Goal: Navigation & Orientation: Find specific page/section

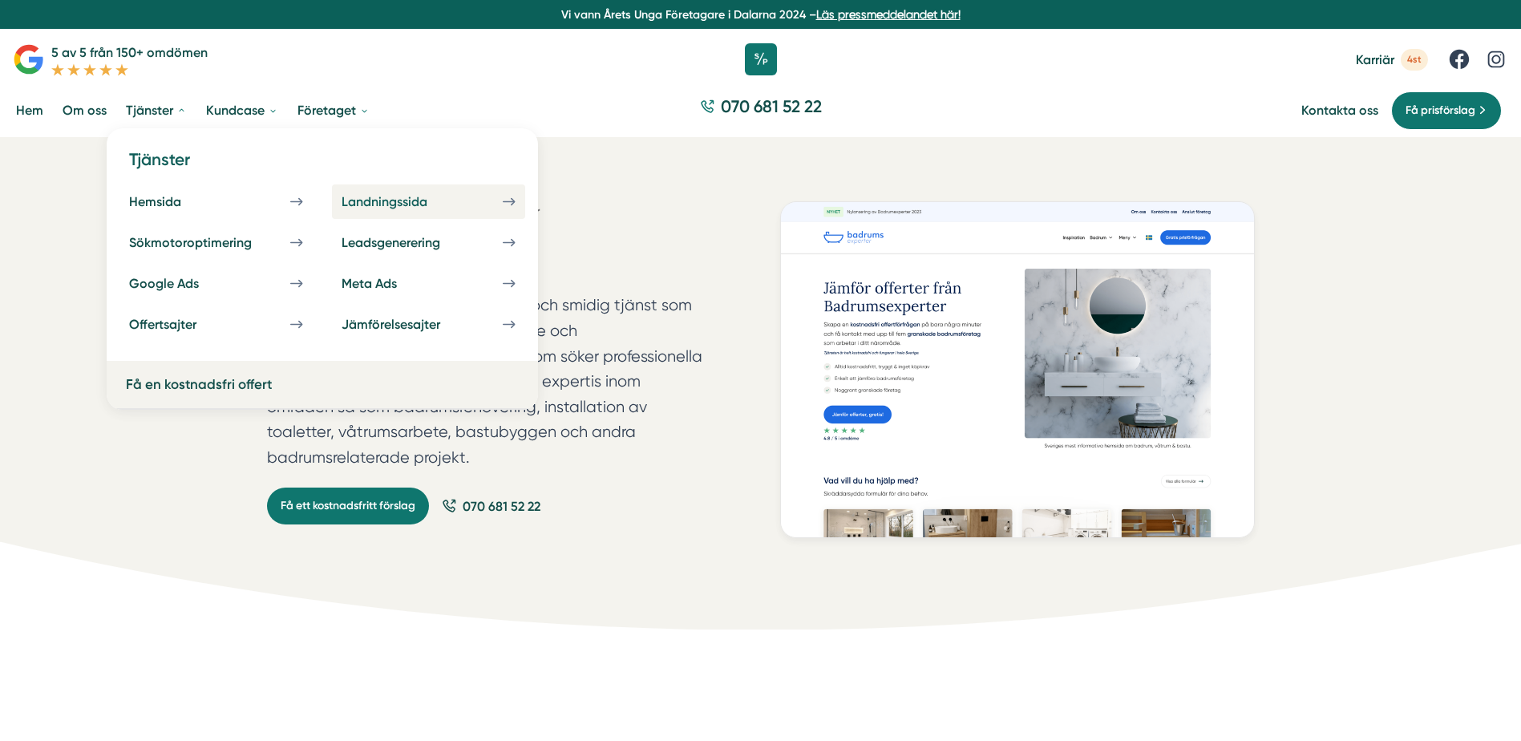
click at [482, 196] on link "Landningssida" at bounding box center [428, 201] width 193 height 34
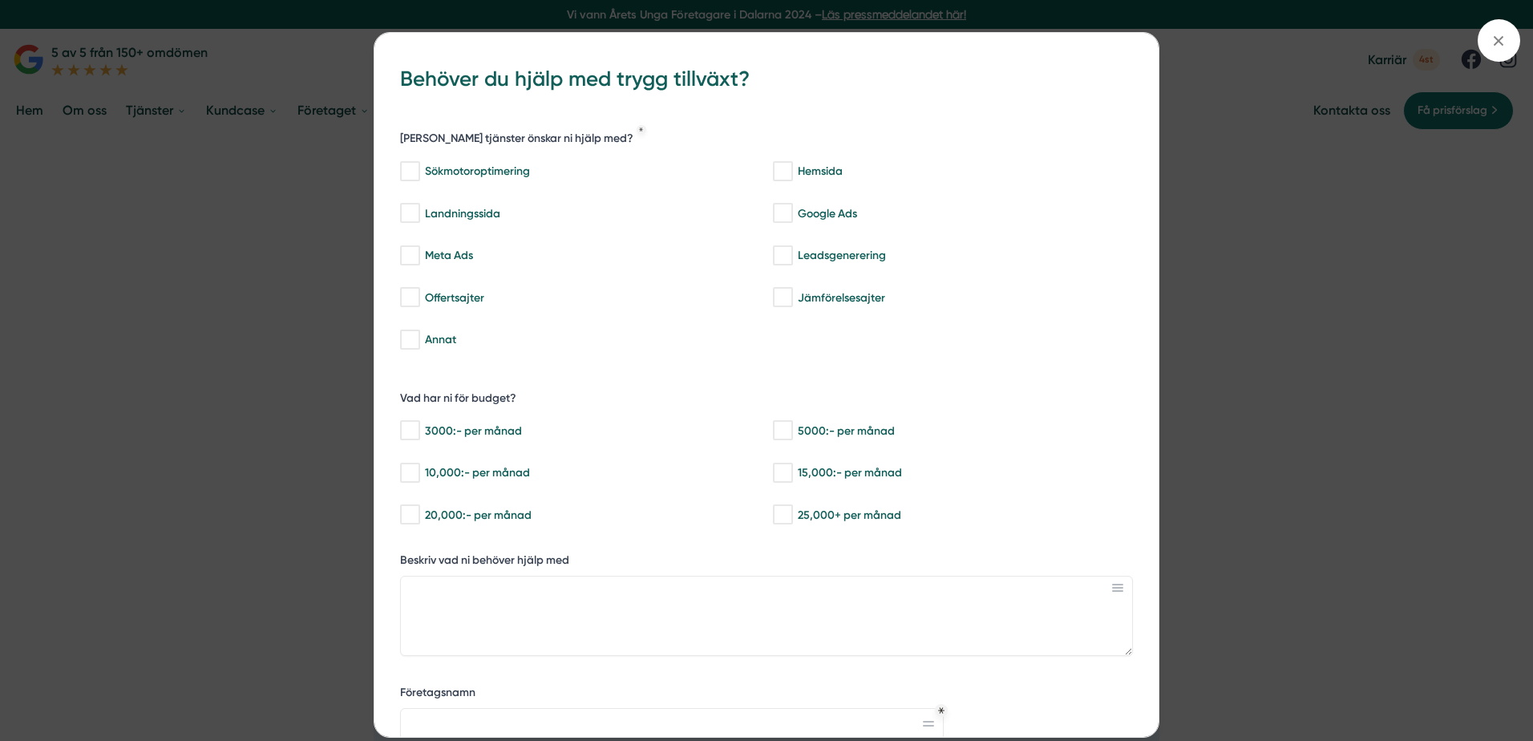
click at [271, 264] on div "bbc9b822-b2c6-488a-ab3e-9a2d59e49c7c Behöver du hjälp med trygg tillväxt? Vilka…" at bounding box center [766, 370] width 1533 height 741
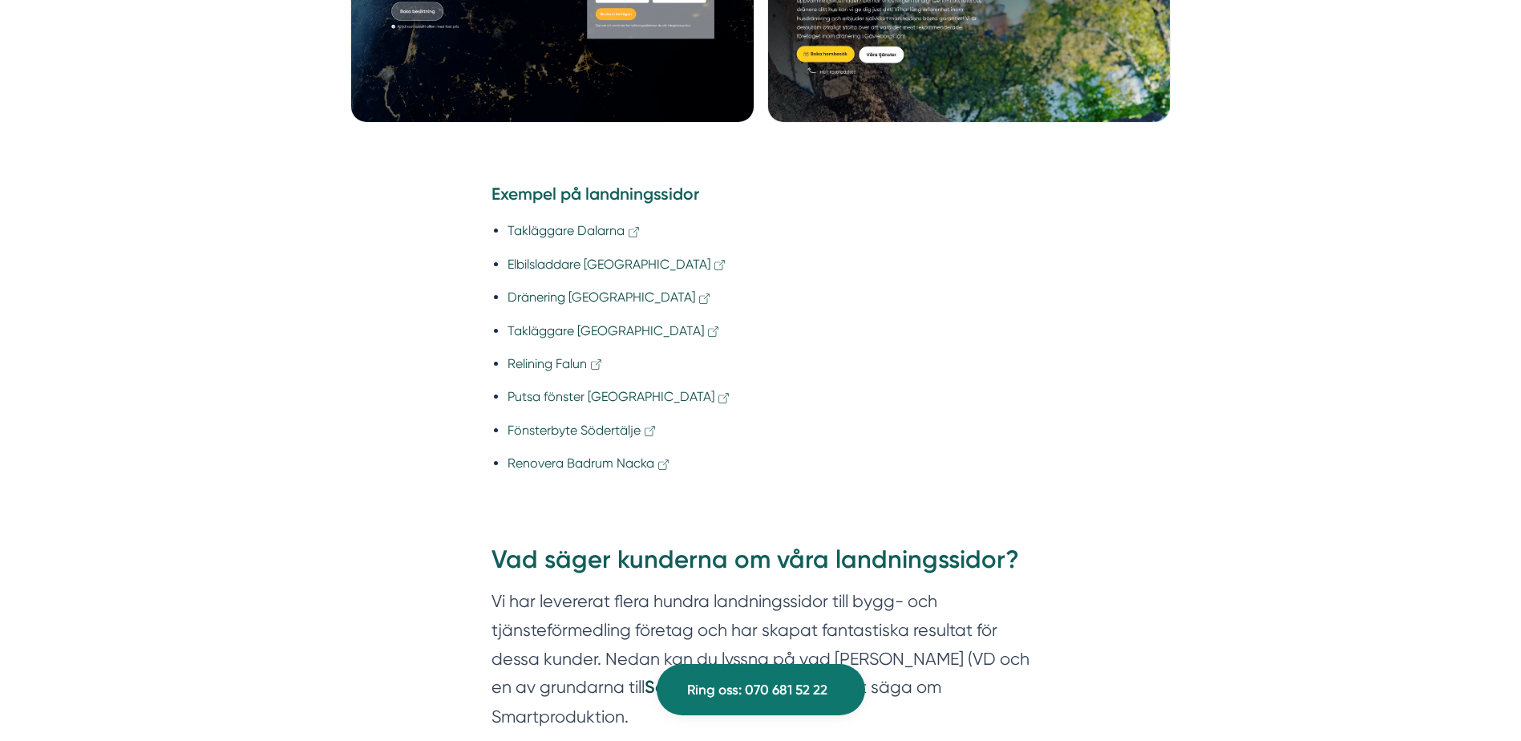
scroll to position [1363, 0]
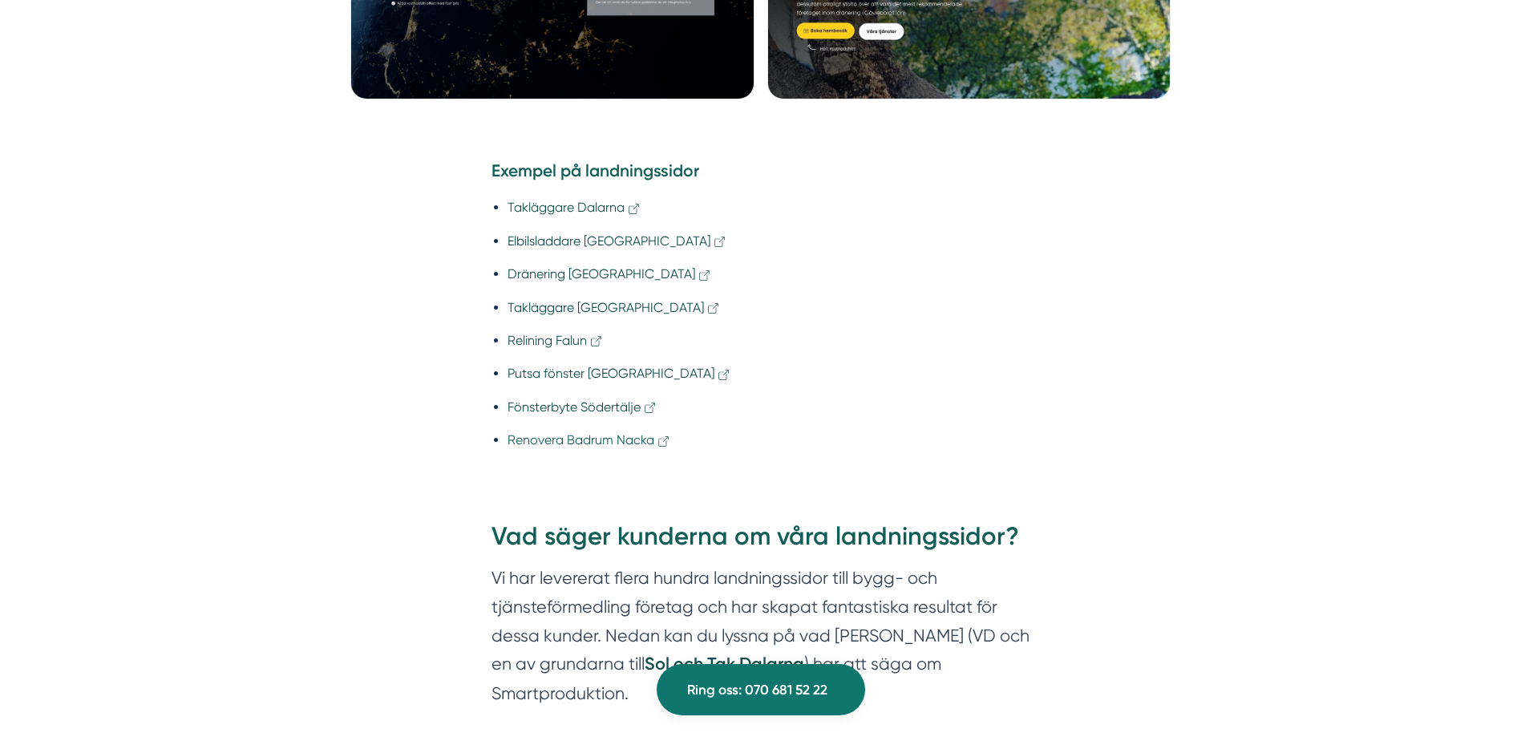
click at [571, 438] on link "Renovera Badrum Nacka" at bounding box center [590, 439] width 164 height 15
click at [584, 403] on link "Fönsterbyte Södertälje" at bounding box center [583, 406] width 150 height 15
click at [556, 208] on link "Takläggare Dalarna" at bounding box center [575, 207] width 134 height 15
click at [565, 237] on link "Elbilsladdare Uppsala" at bounding box center [618, 240] width 220 height 15
click at [546, 273] on link "Dränering Gävle" at bounding box center [610, 273] width 204 height 15
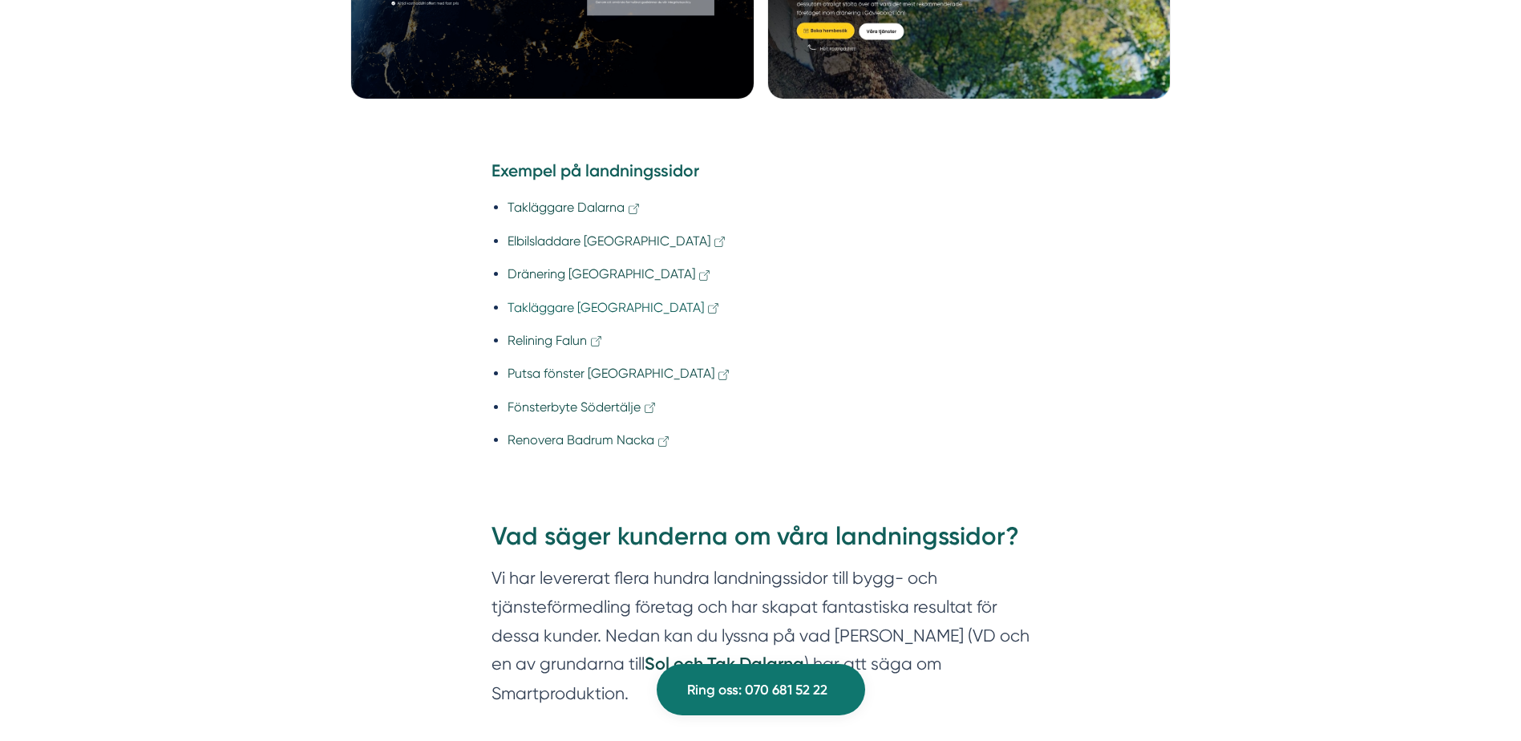
click at [550, 314] on link "Takläggare Helsingborg" at bounding box center [614, 307] width 213 height 15
